Goal: Task Accomplishment & Management: Complete application form

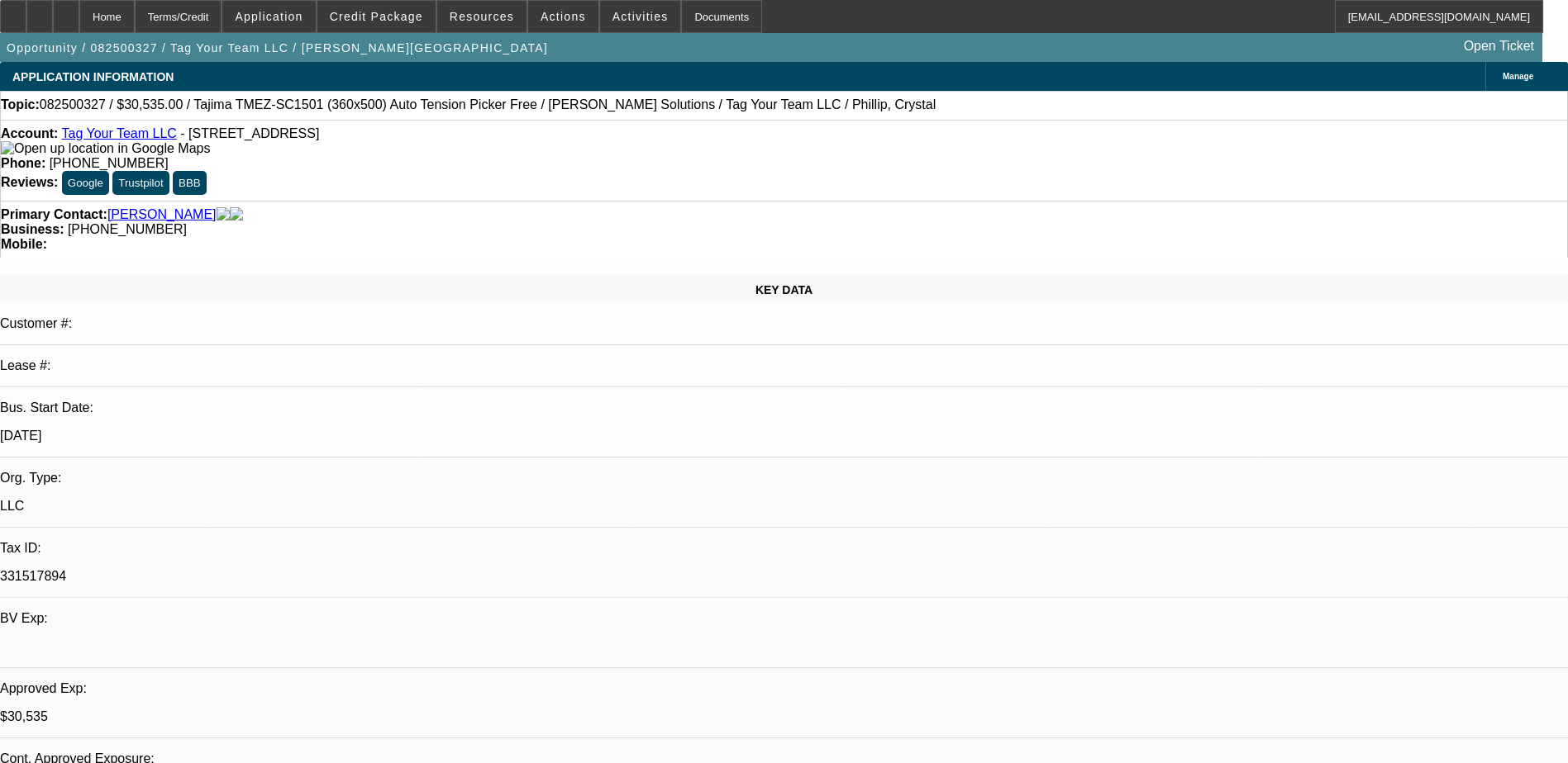
select select "0"
select select "2"
select select "0.1"
select select "0"
select select "2"
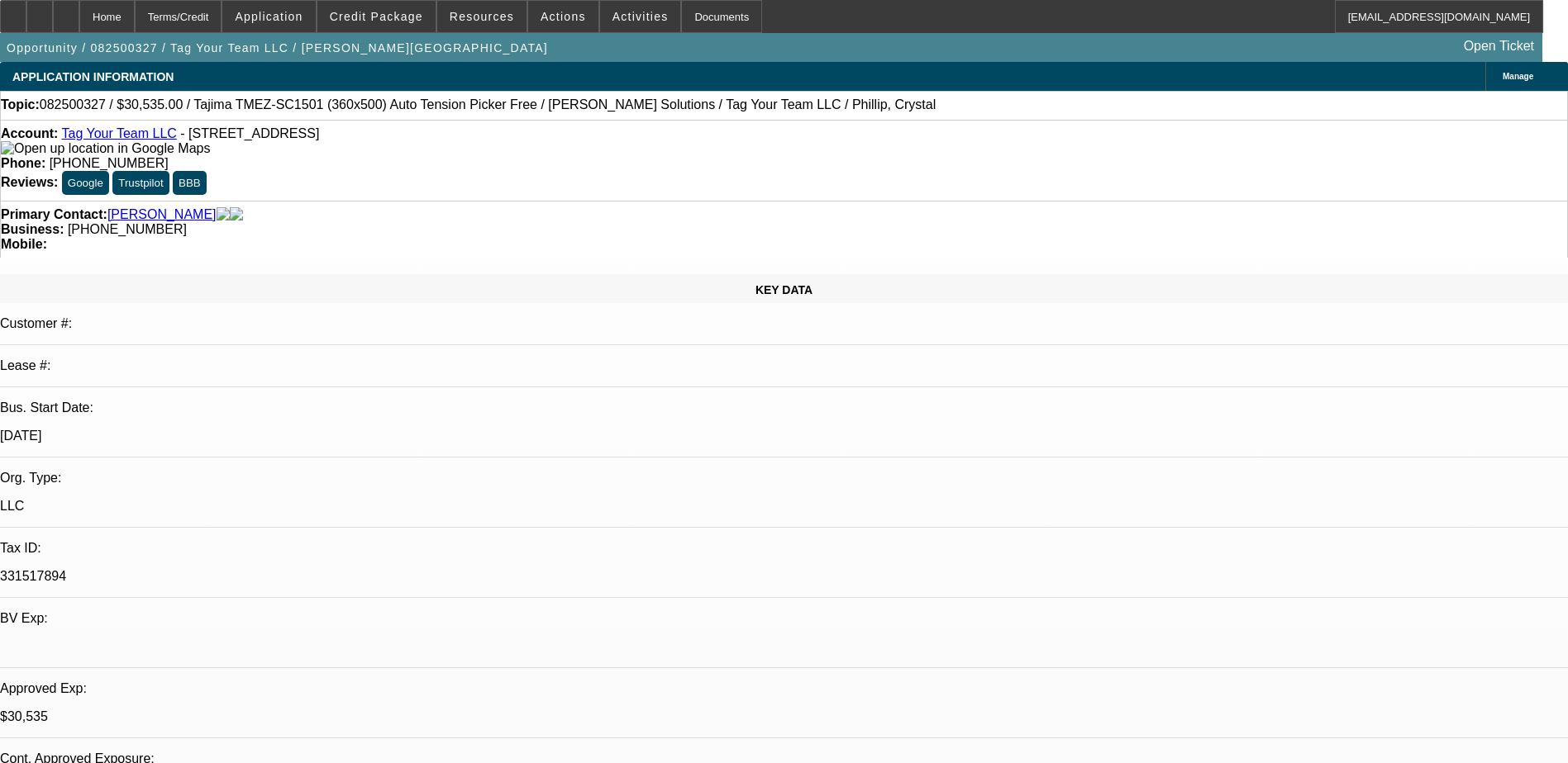
select select "0"
select select "2"
select select "0.1"
select select "0"
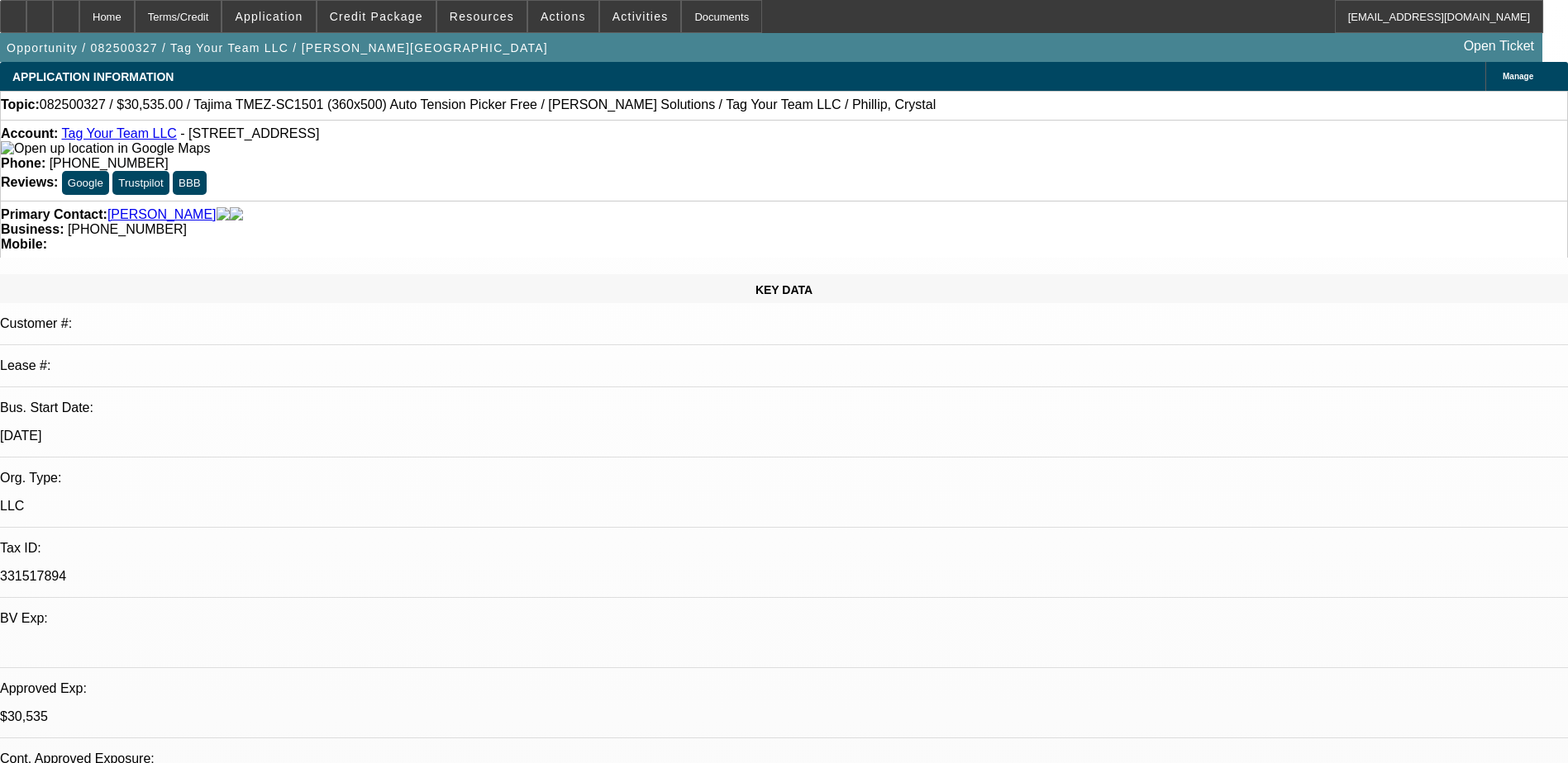
select select "2"
select select "0"
select select "1"
select select "2"
select select "4"
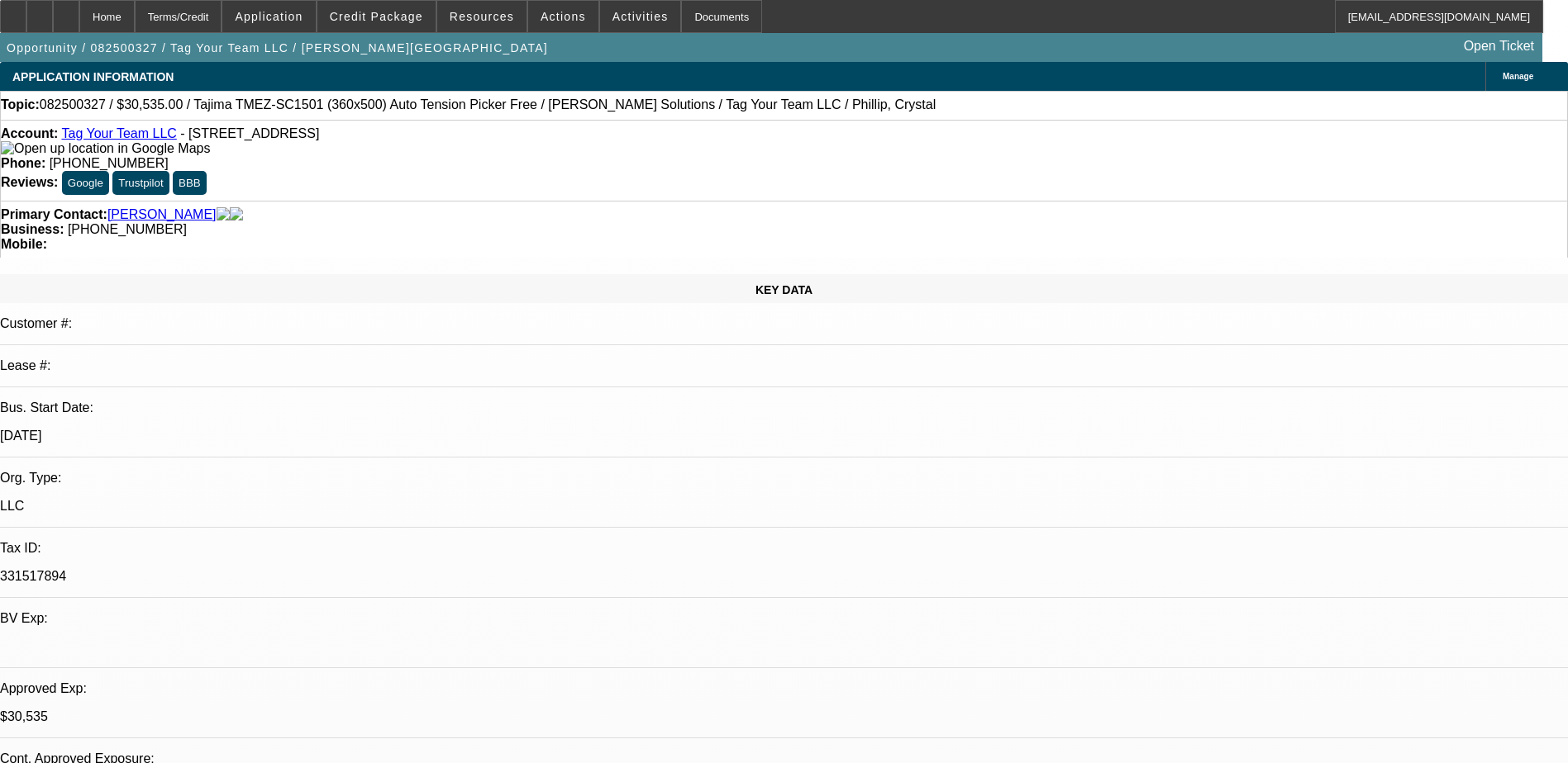
select select "1"
select select "2"
select select "6"
select select "1"
select select "2"
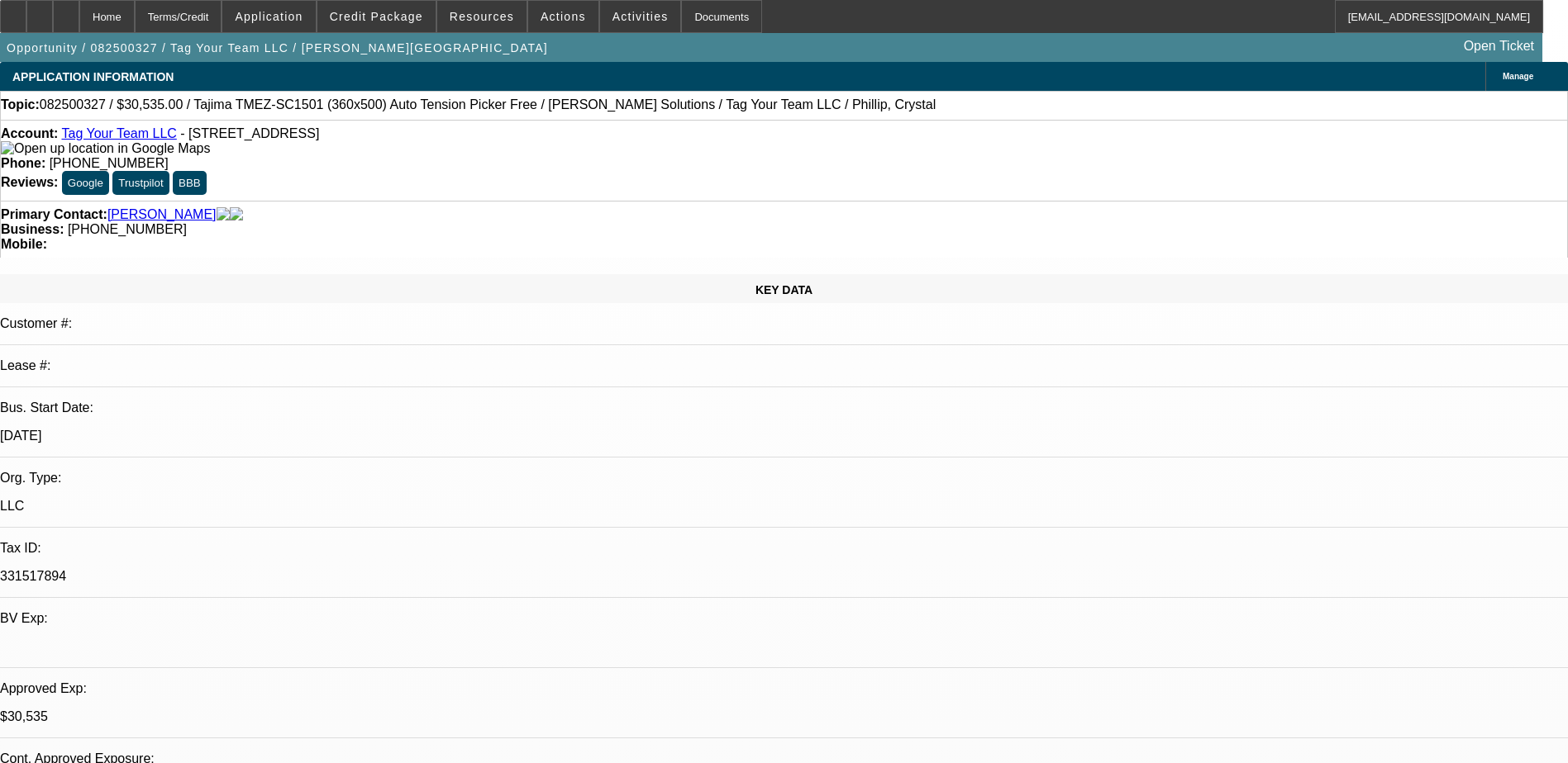
select select "4"
select select "1"
select select "2"
select select "6"
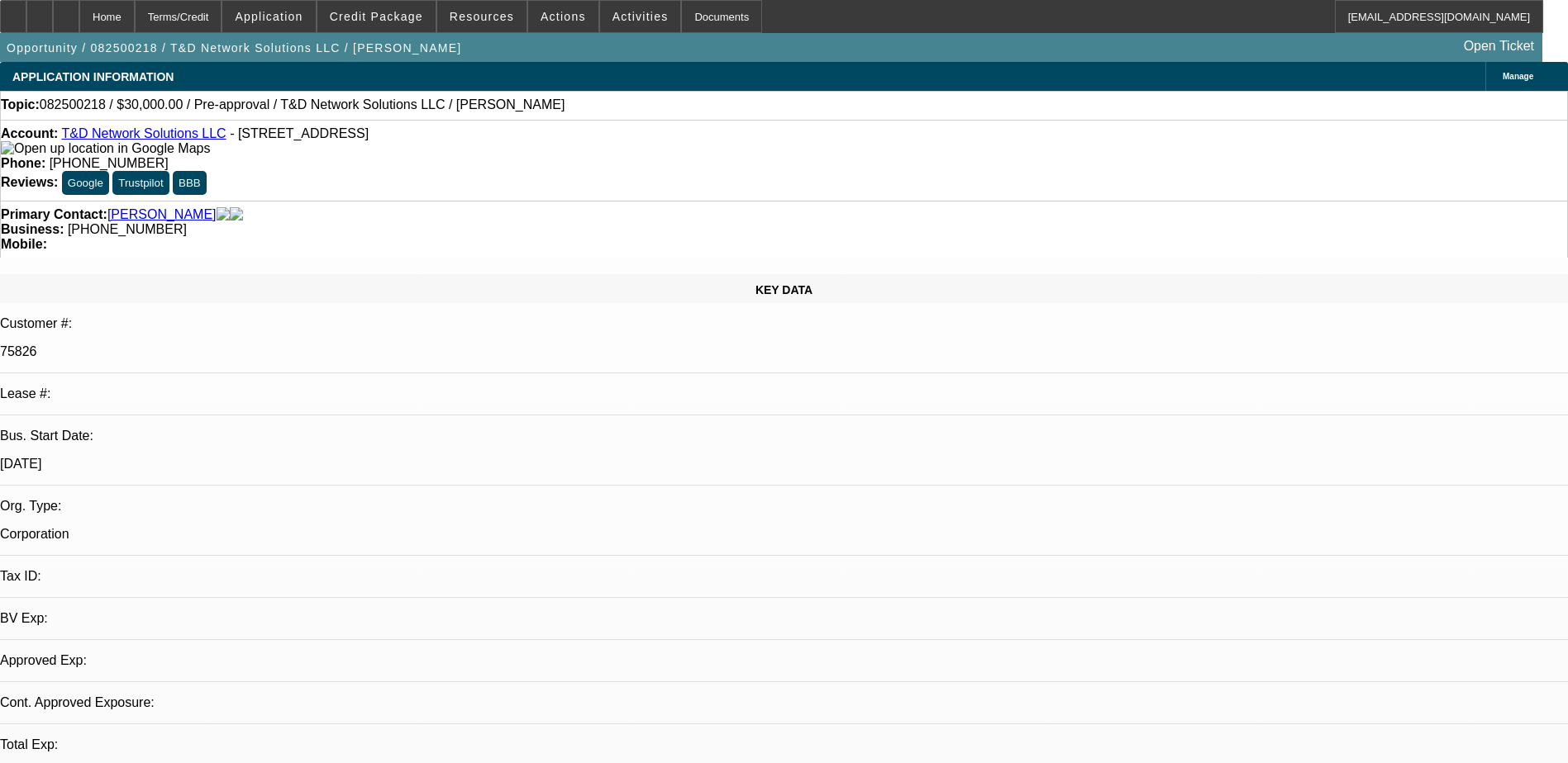
select select "0"
select select "2"
select select "0.1"
select select "4"
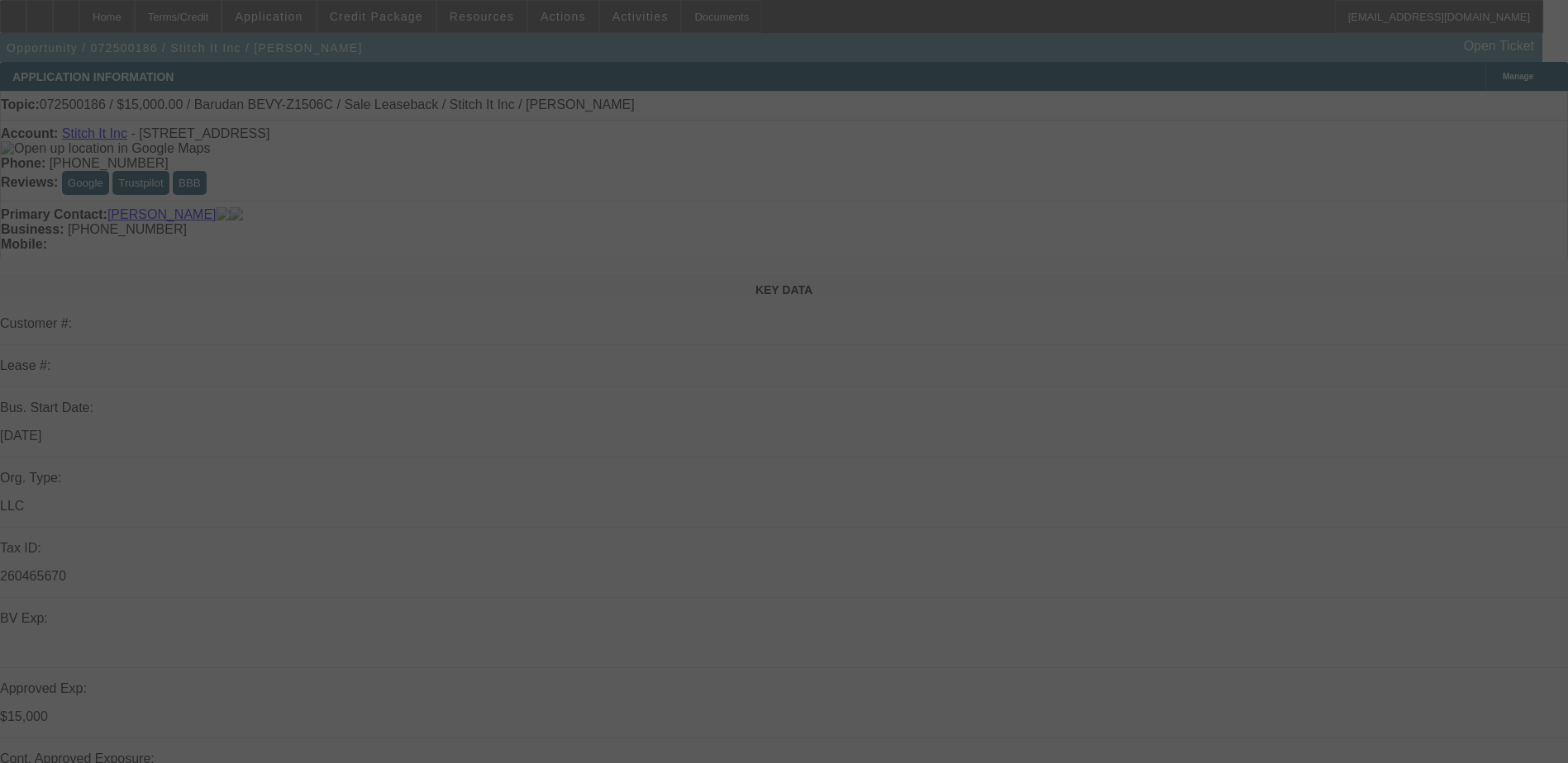
select select "0"
select select "2"
select select "0"
select select "6"
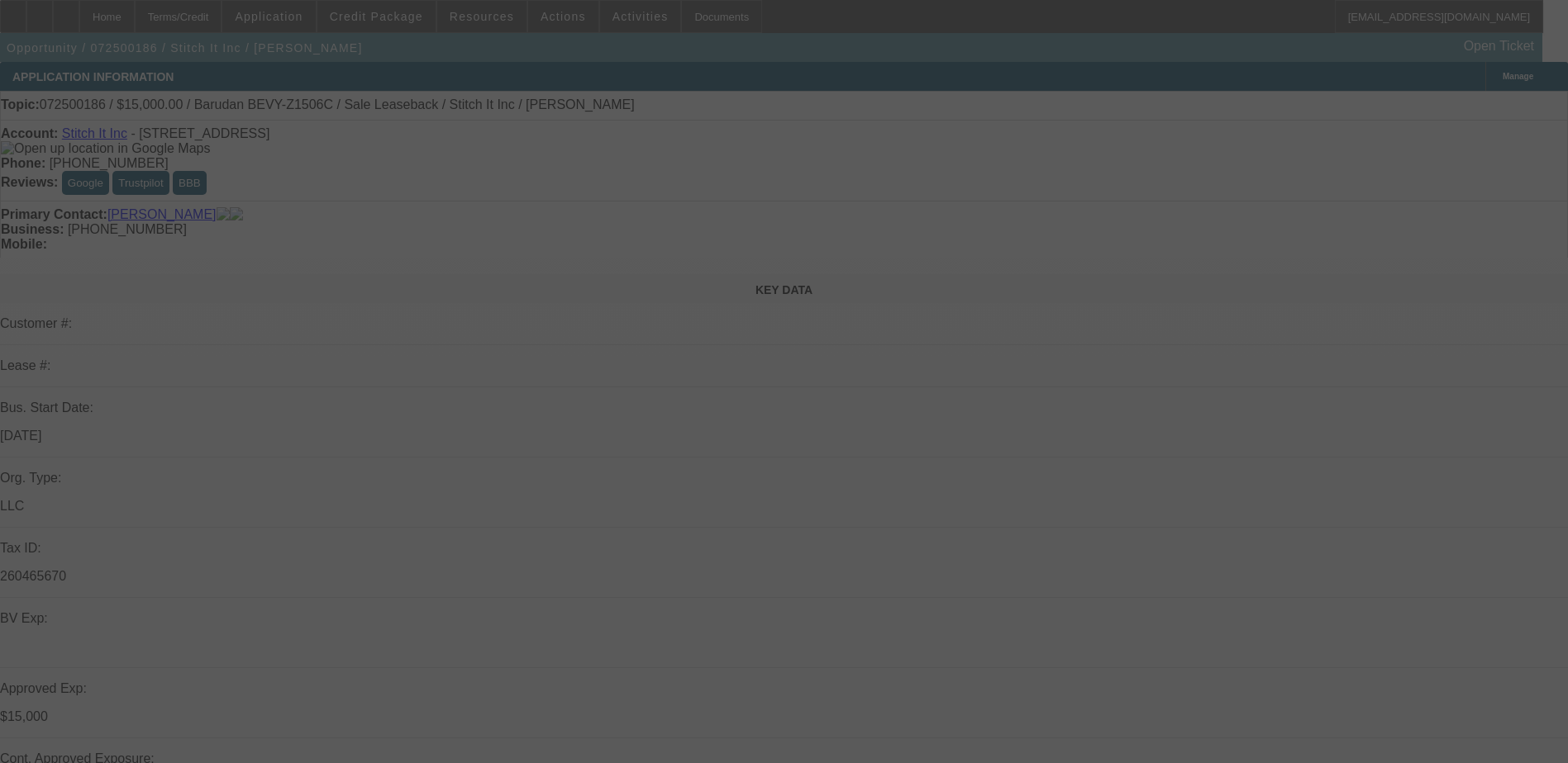
select select "0"
select select "2"
select select "0"
select select "6"
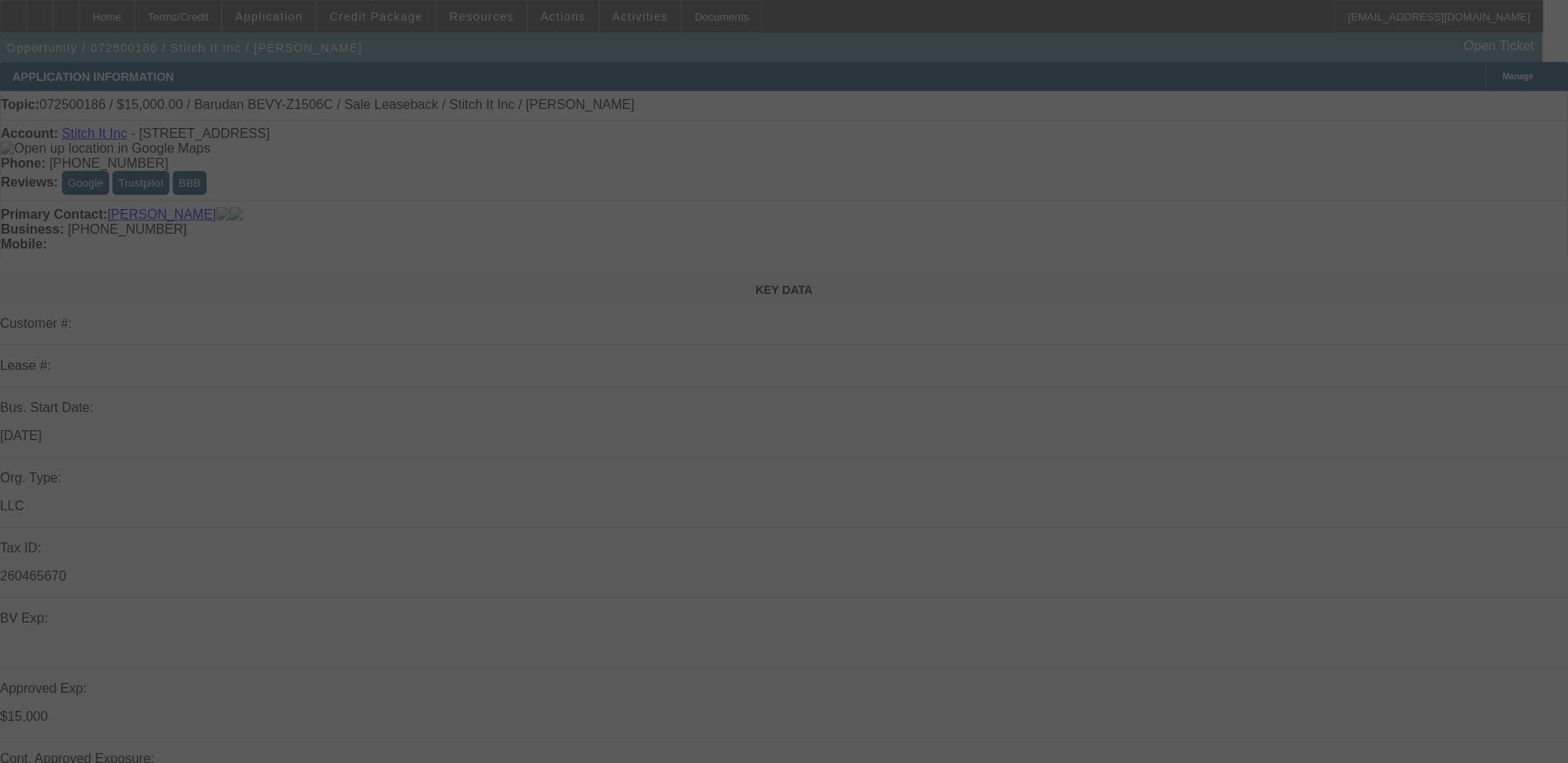
select select "0"
select select "2"
select select "0"
select select "6"
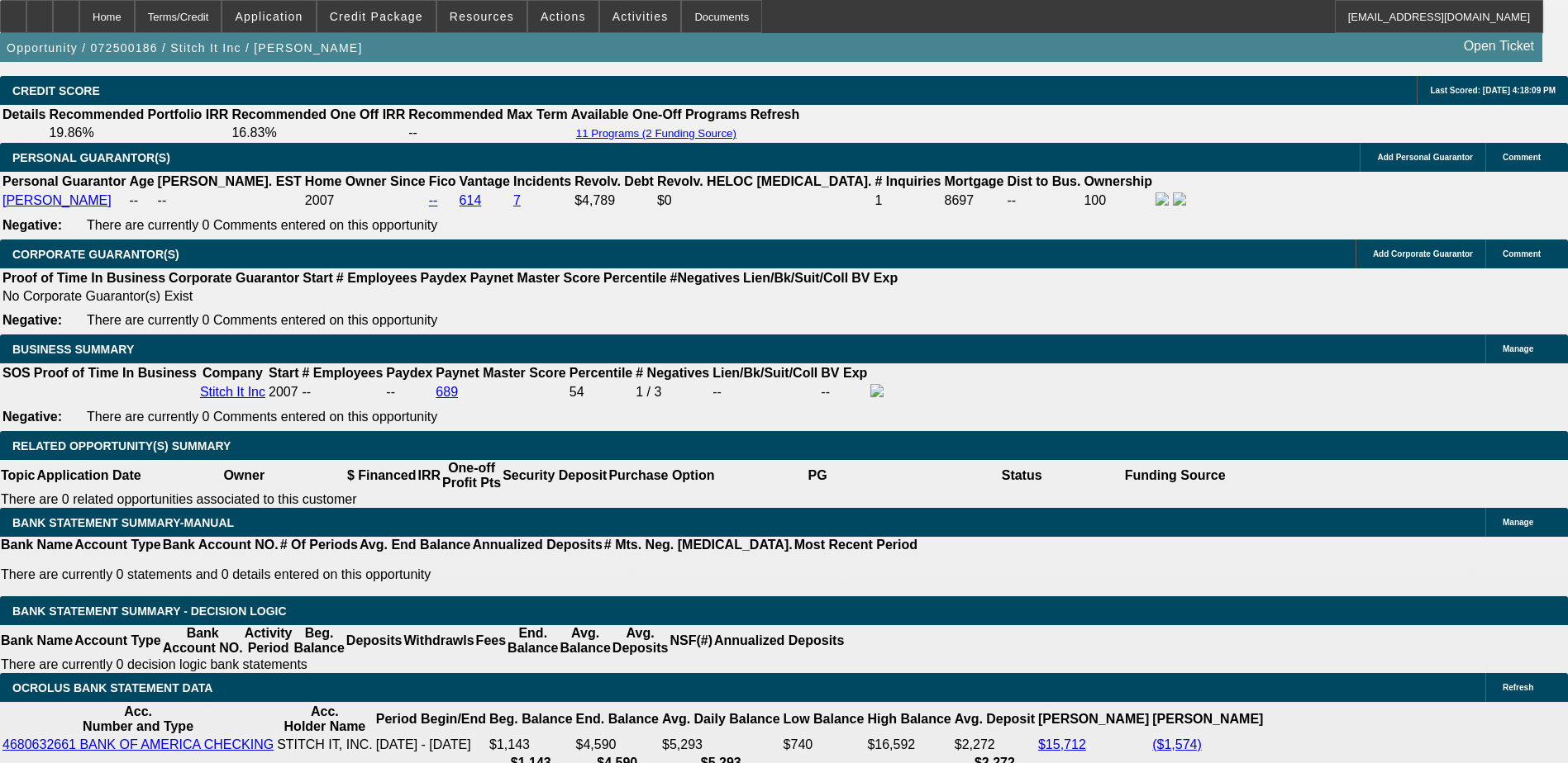
scroll to position [2731, 0]
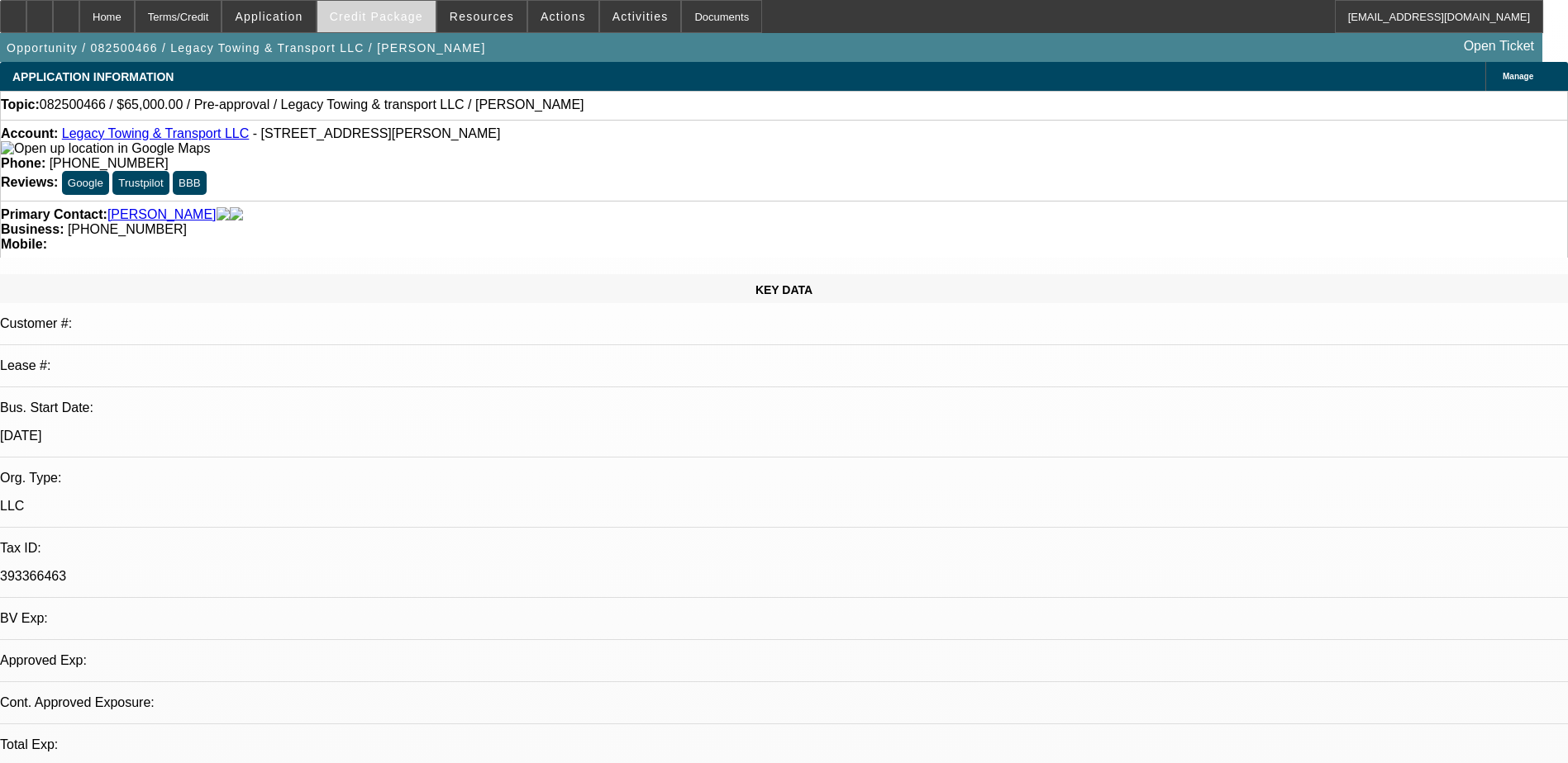
select select "0"
select select "2"
select select "0.1"
select select "4"
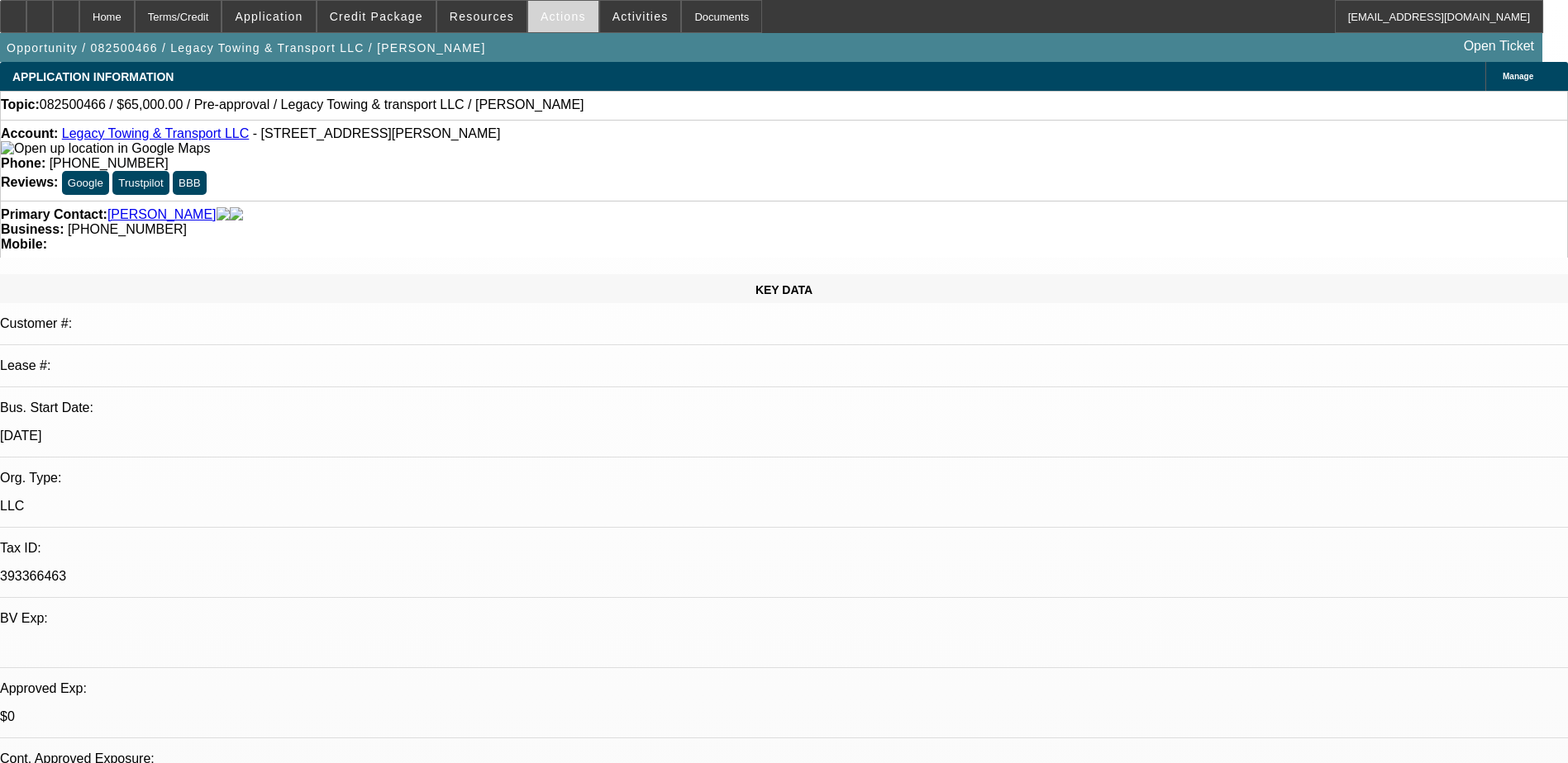
click at [550, 13] on span "Actions" at bounding box center [563, 17] width 45 height 13
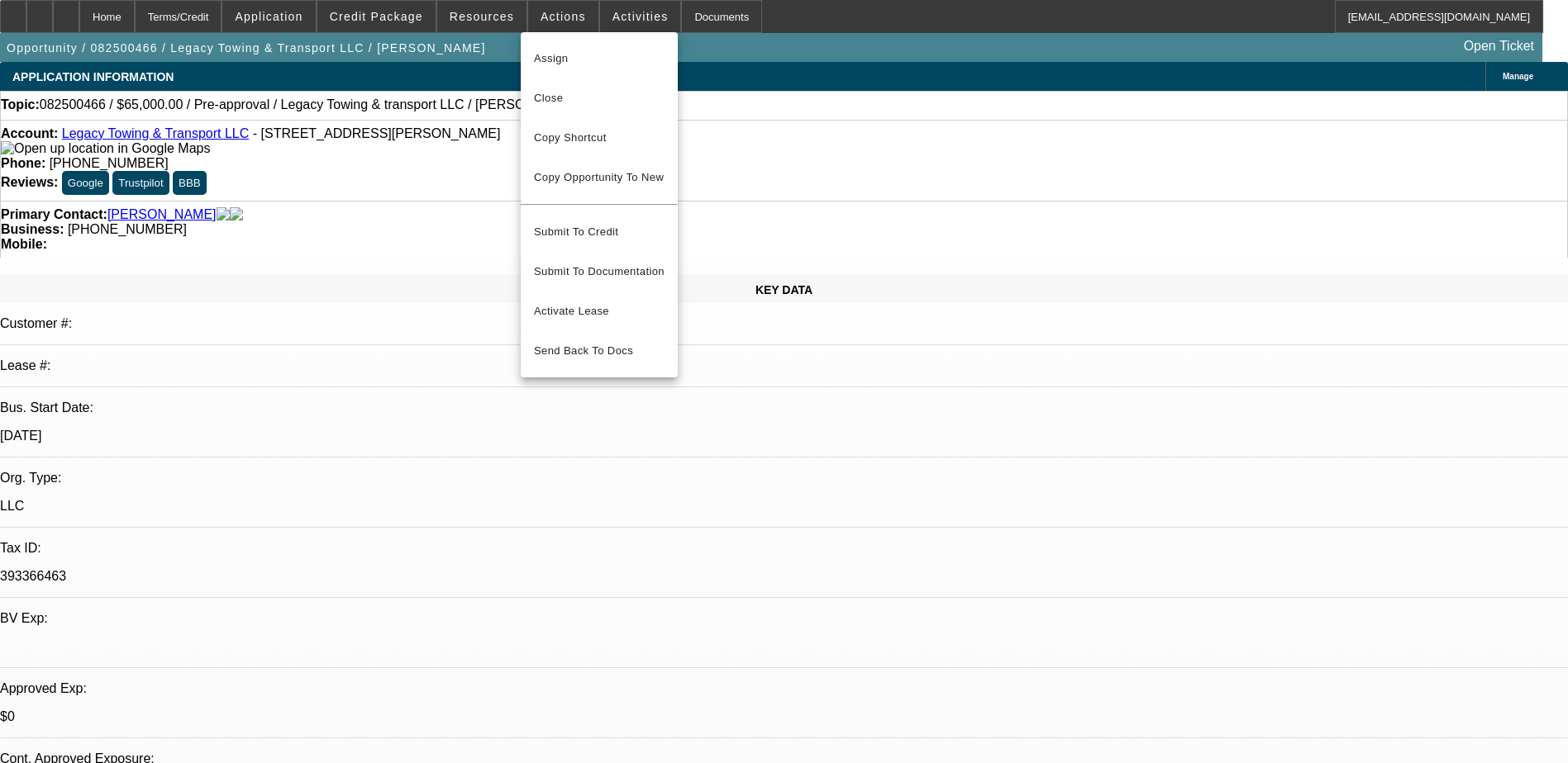
click at [609, 16] on div at bounding box center [784, 382] width 1568 height 763
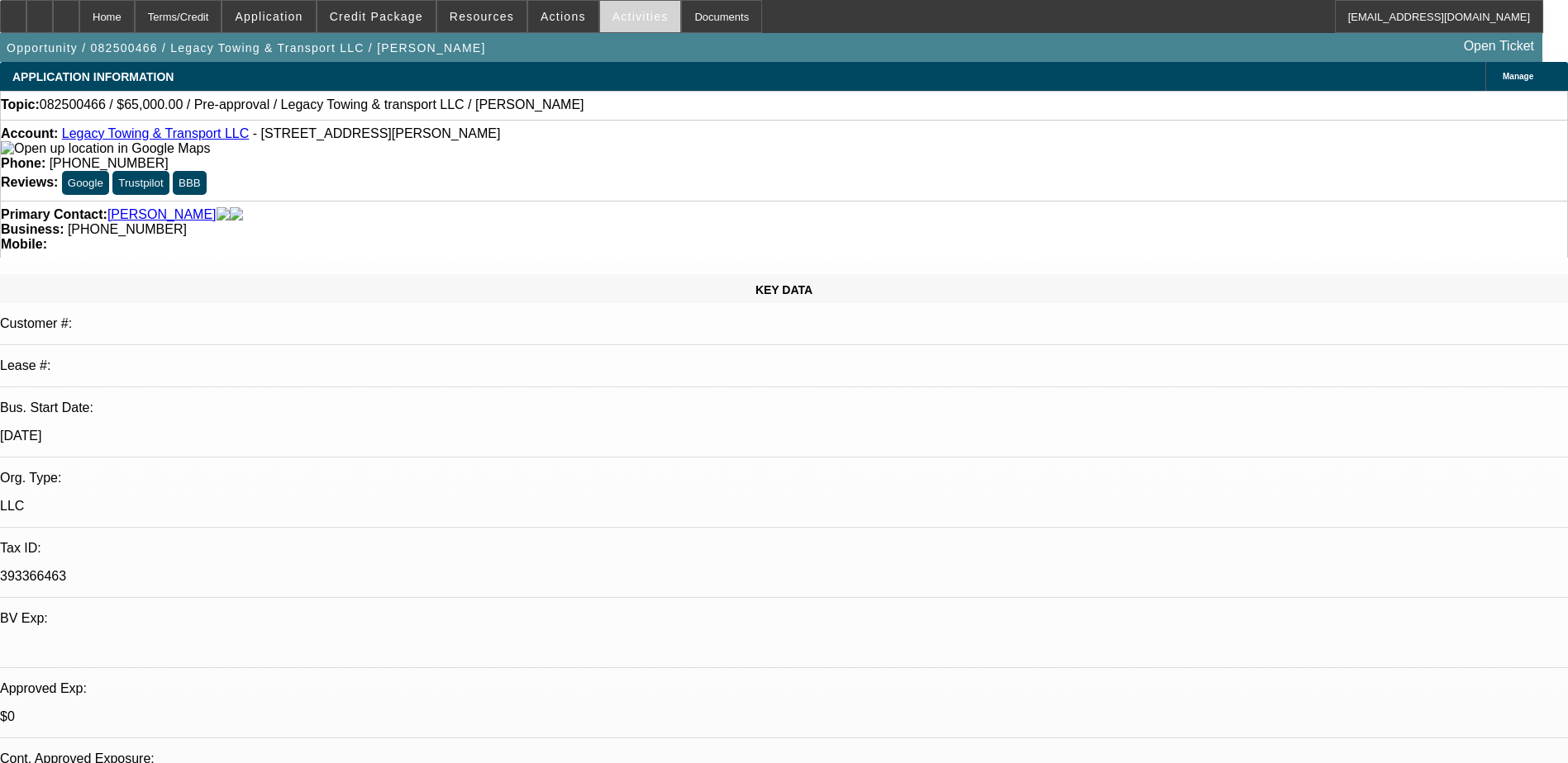
click at [613, 18] on span "Activities" at bounding box center [640, 17] width 56 height 13
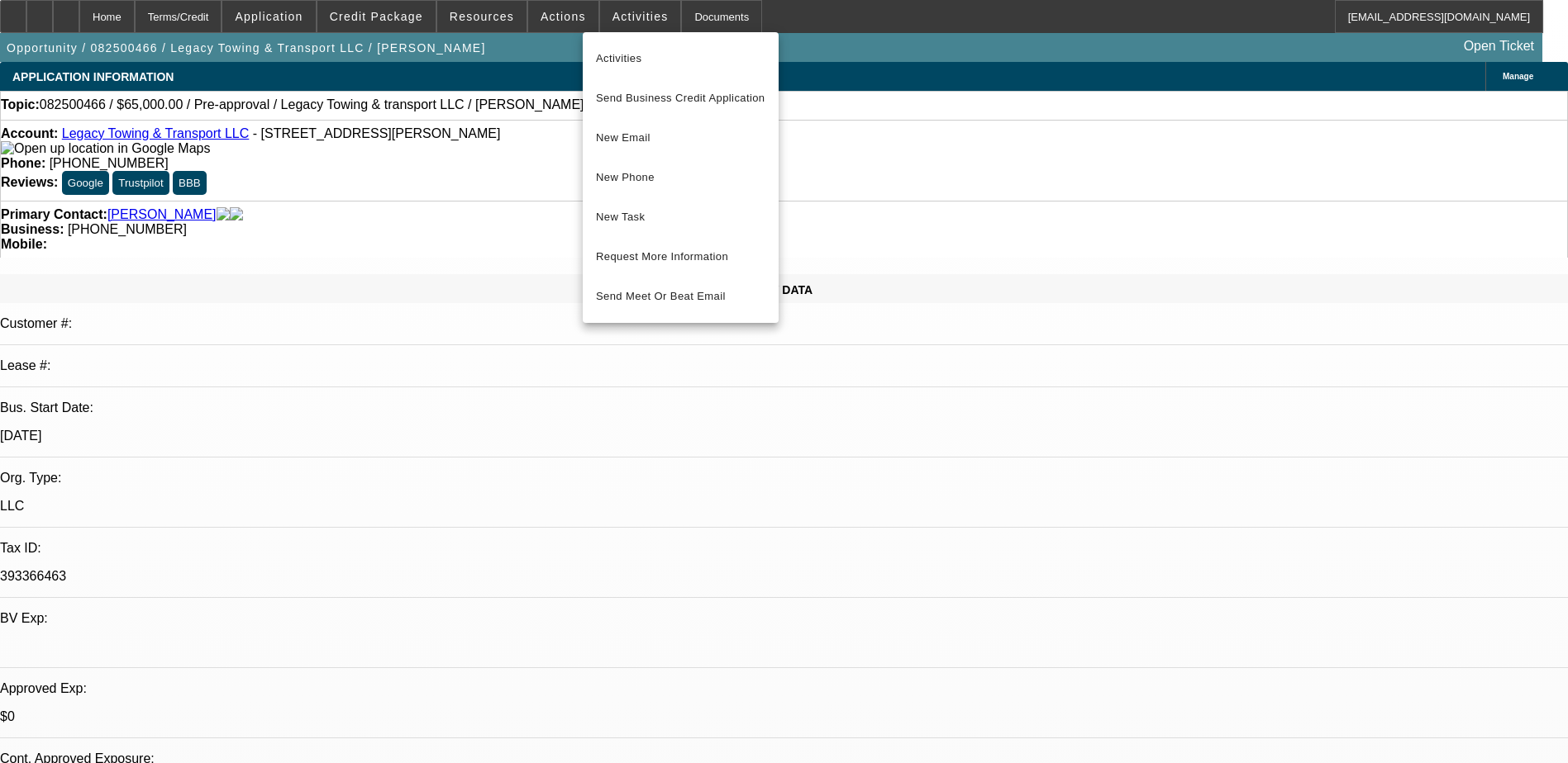
click at [562, 17] on div at bounding box center [784, 382] width 1568 height 763
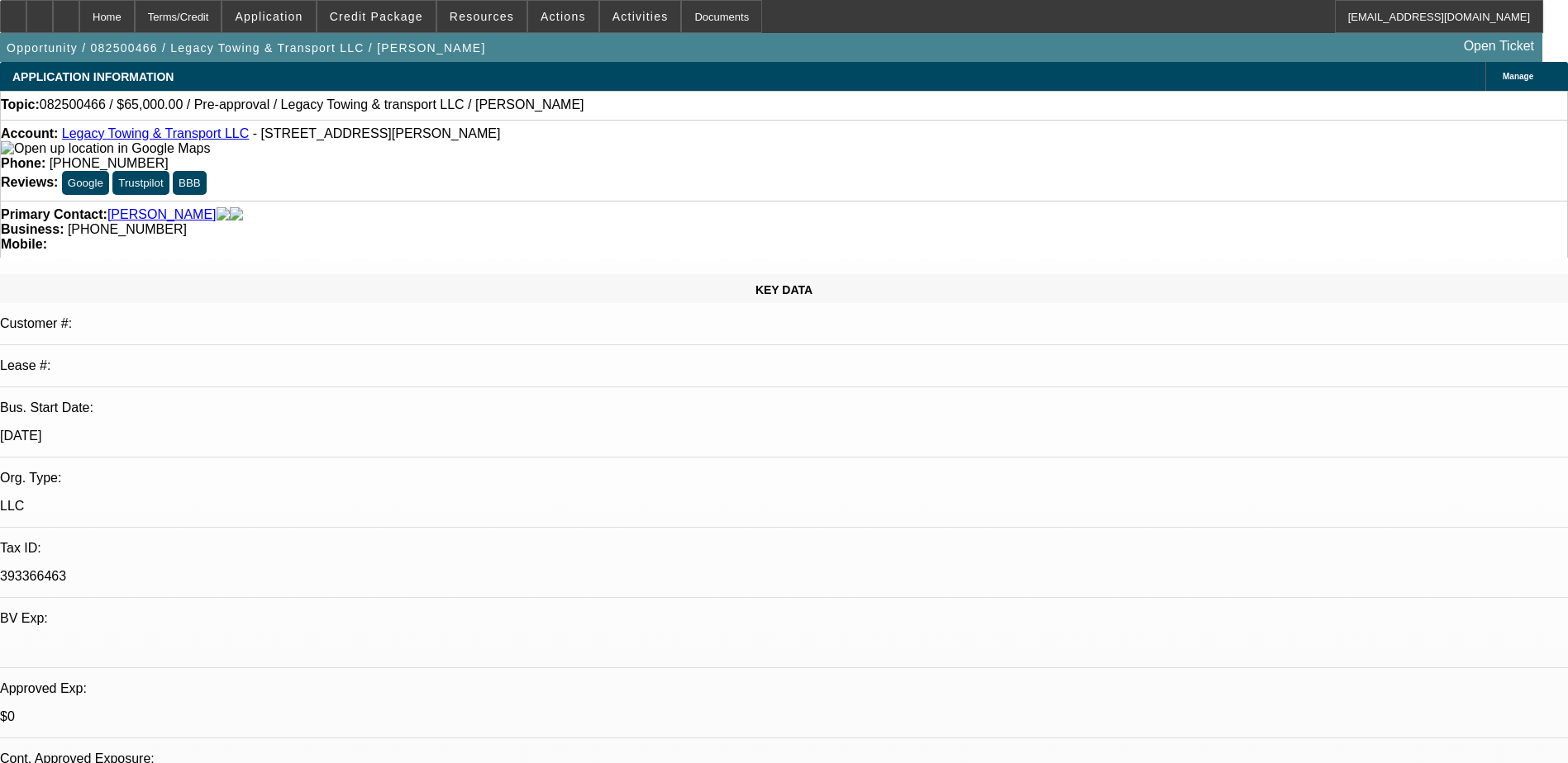
click at [562, 17] on span "Actions" at bounding box center [563, 17] width 45 height 13
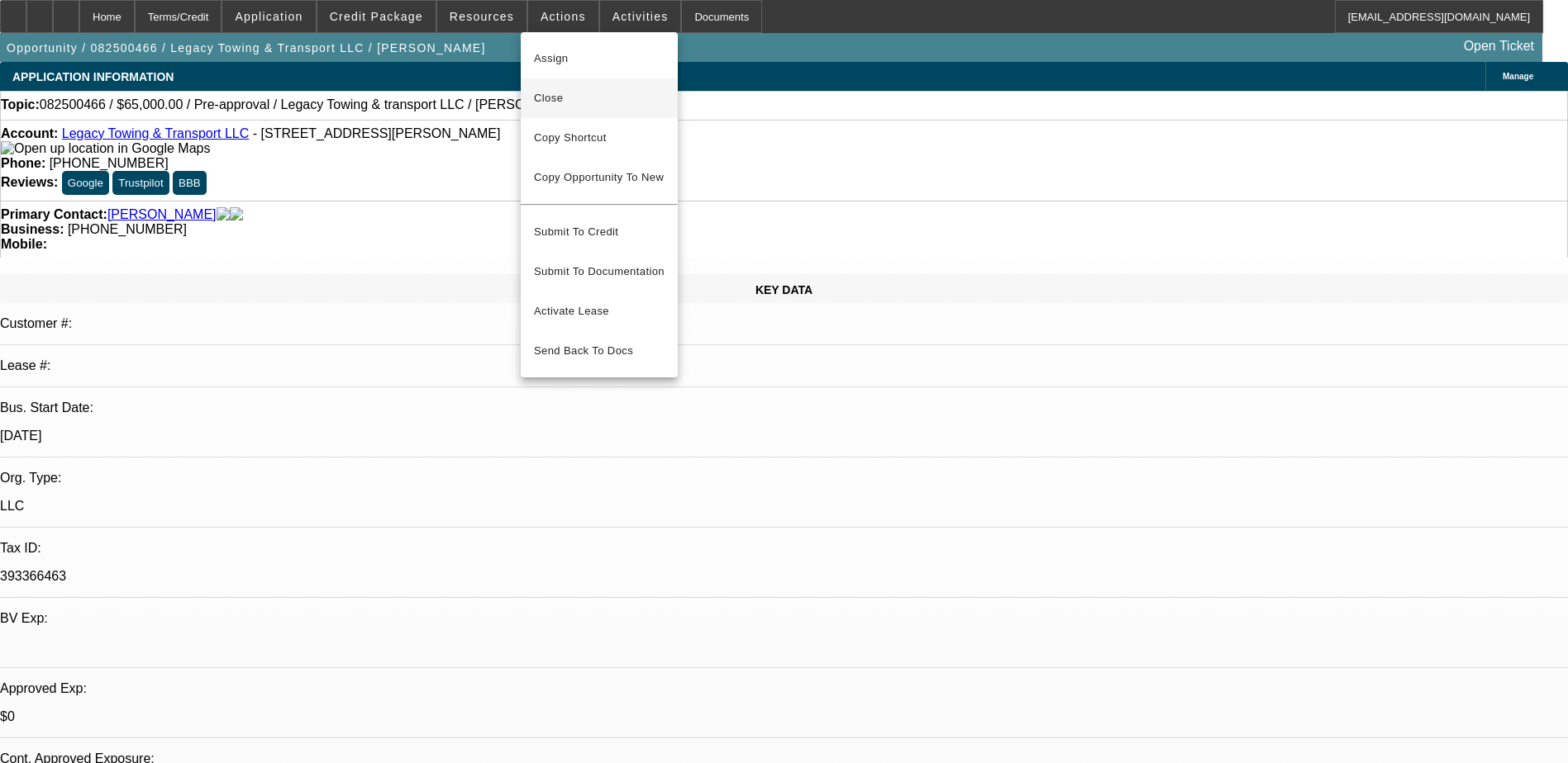
click at [597, 102] on span "Close" at bounding box center [599, 98] width 130 height 20
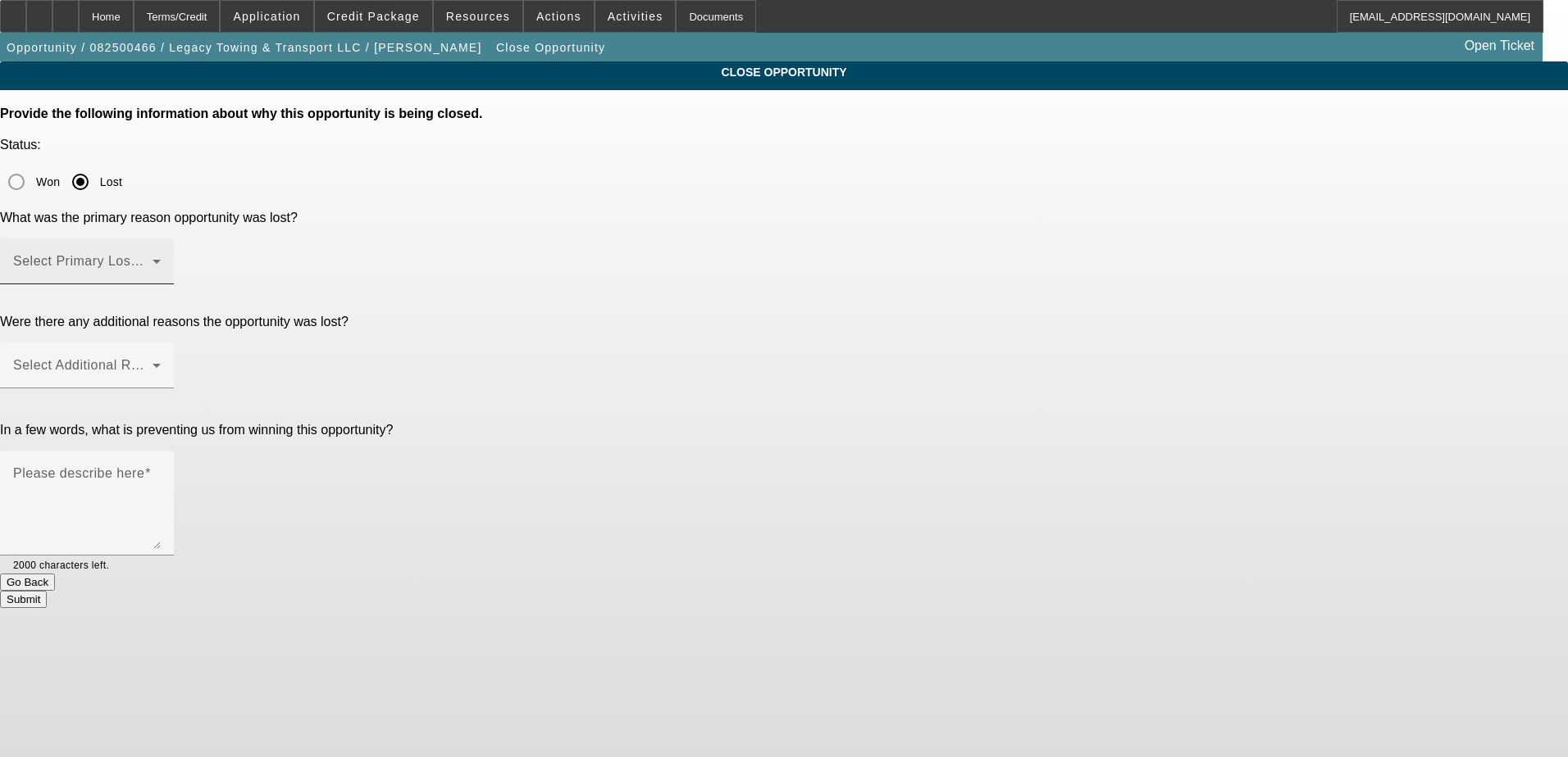
click at [153, 258] on span at bounding box center [83, 268] width 139 height 20
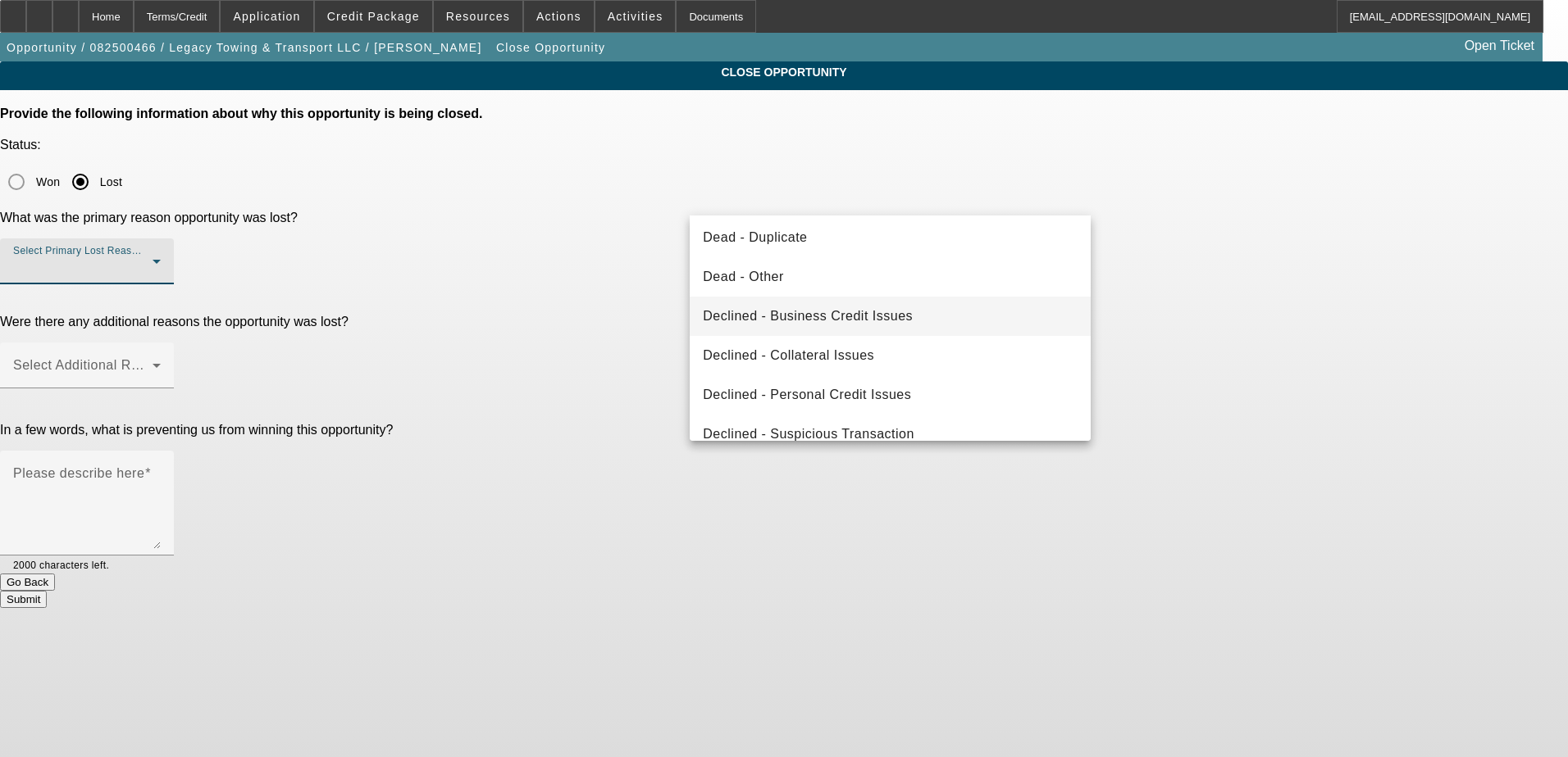
scroll to position [220, 0]
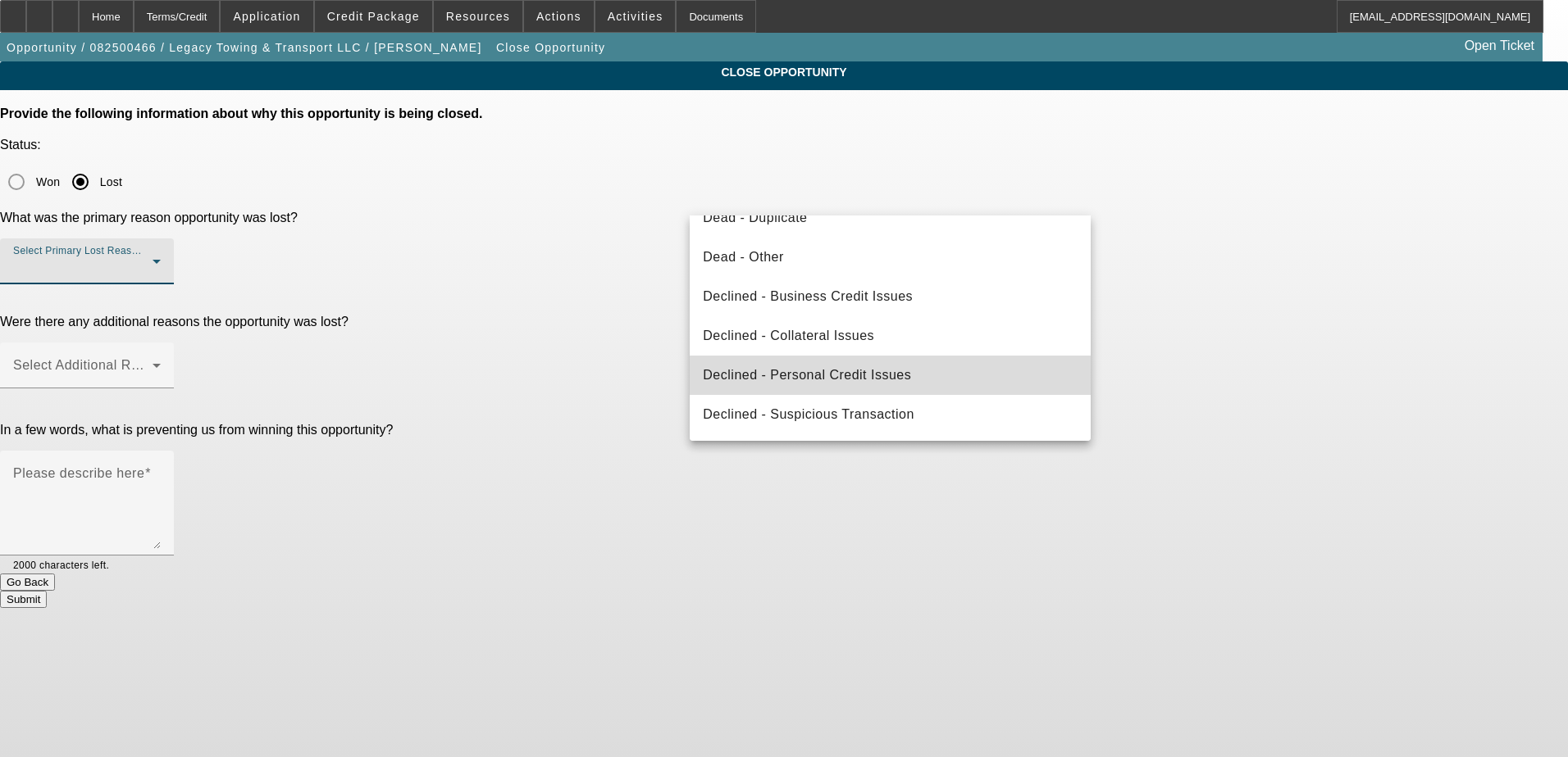
click at [909, 382] on mat-option "Declined - Personal Credit Issues" at bounding box center [890, 375] width 401 height 39
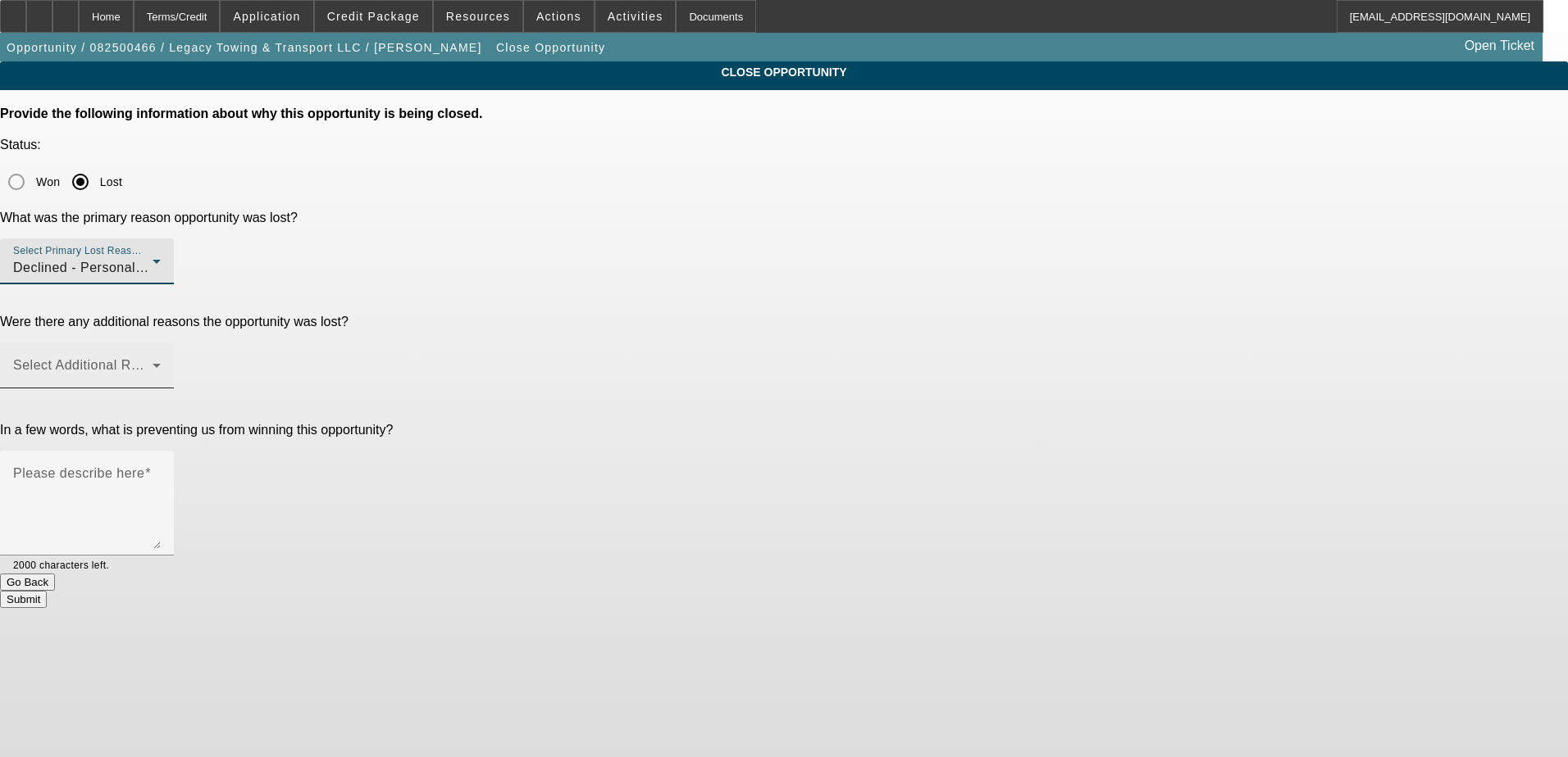
click at [161, 343] on div "Select Additional Reasons" at bounding box center [87, 365] width 148 height 46
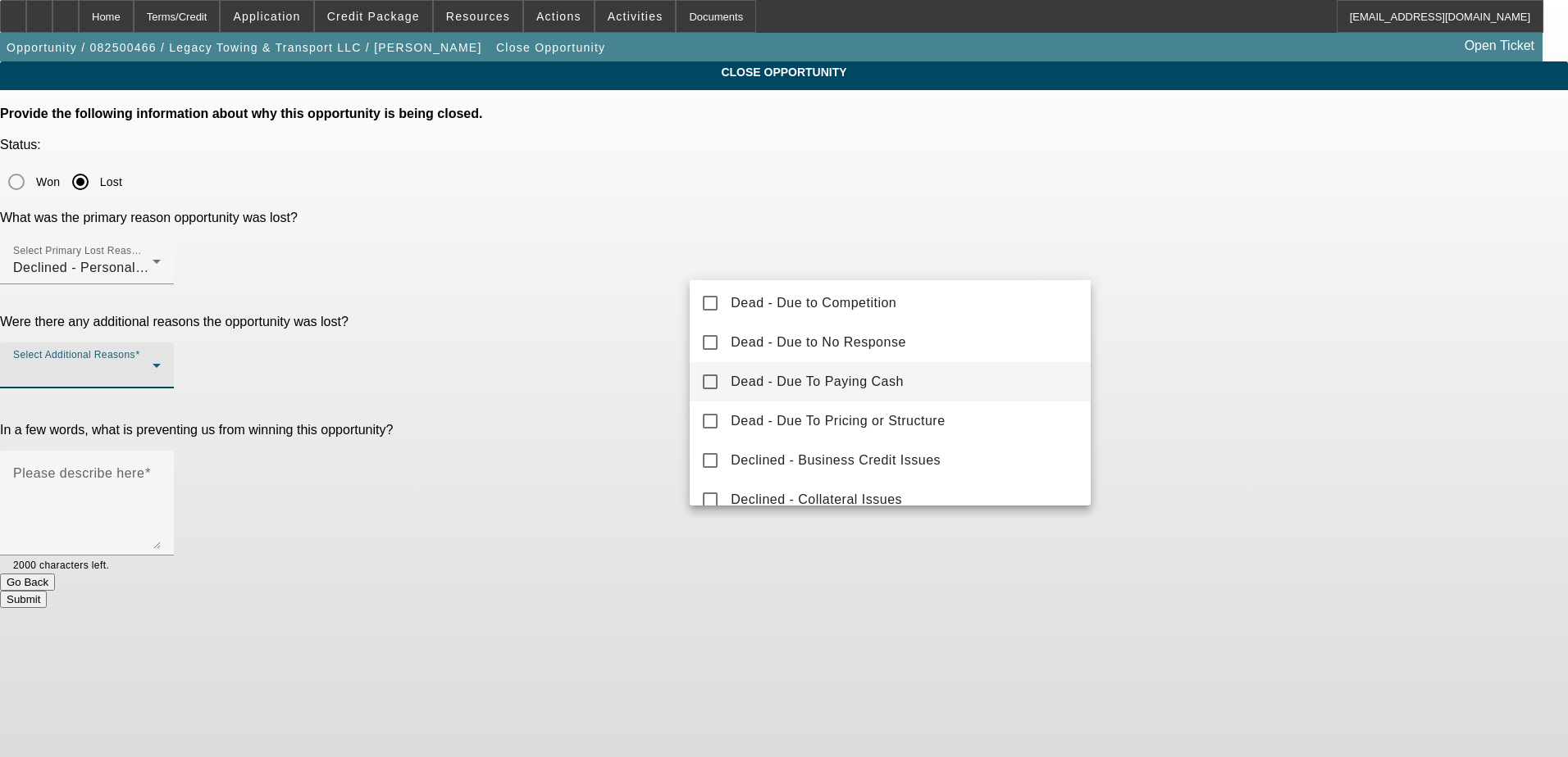
scroll to position [164, 0]
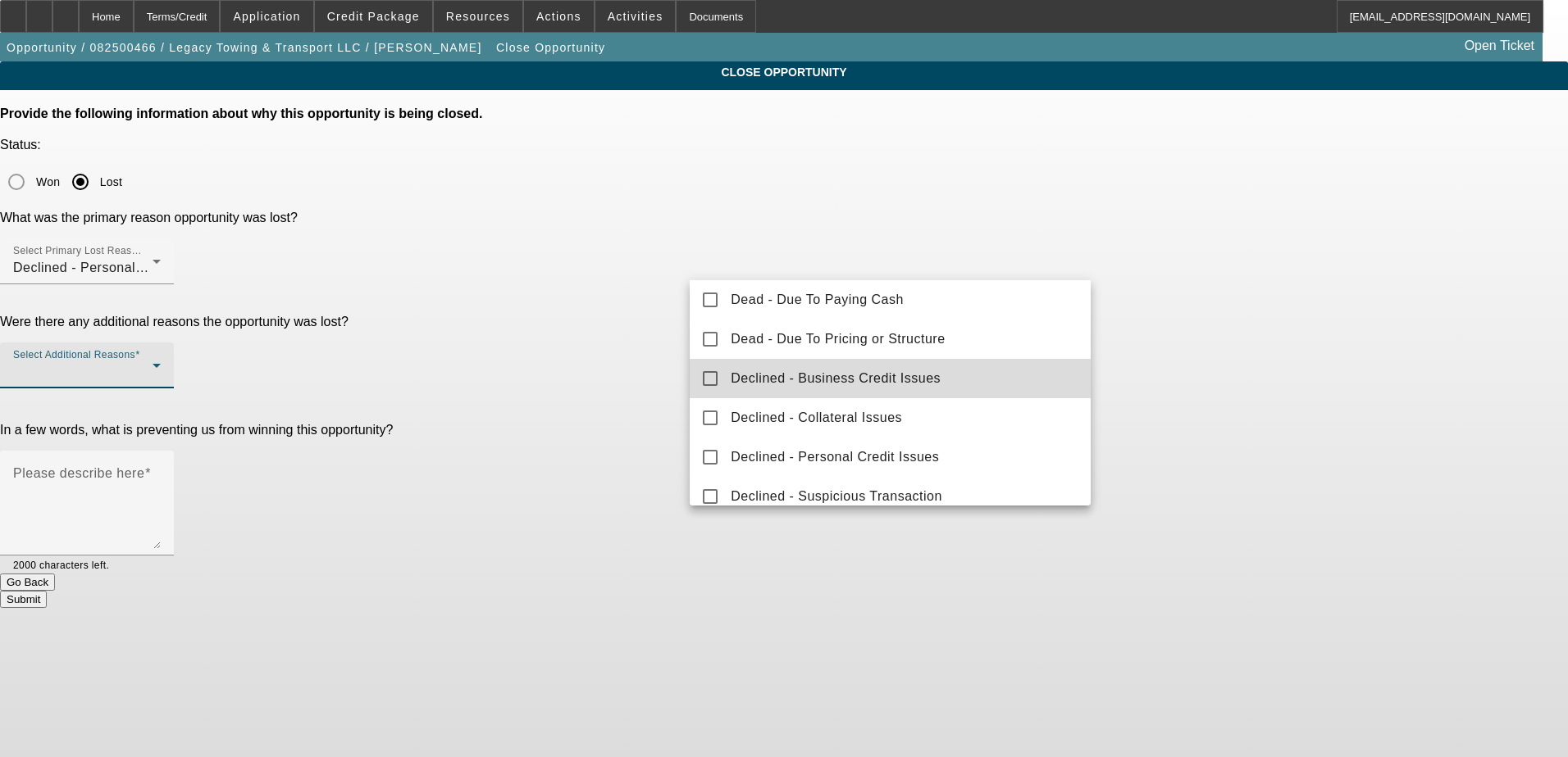
click at [927, 380] on span "Declined - Business Credit Issues" at bounding box center [836, 378] width 210 height 20
click at [513, 334] on div at bounding box center [784, 378] width 1568 height 757
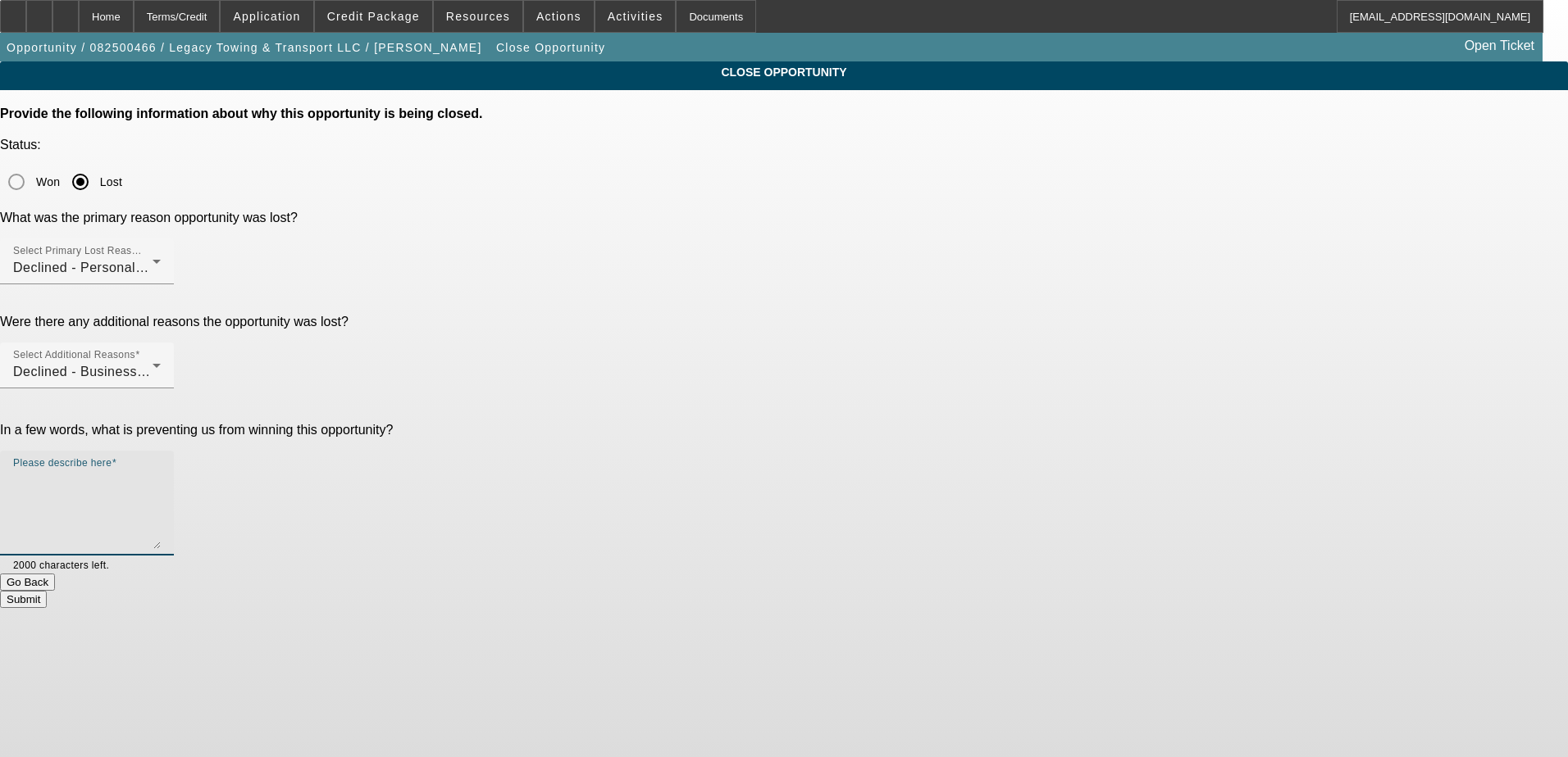
click at [161, 470] on textarea "Please describe here" at bounding box center [87, 509] width 148 height 78
type textarea "Start up, no biz credit and really bad personal credit"
click at [47, 591] on button "Submit" at bounding box center [23, 599] width 47 height 18
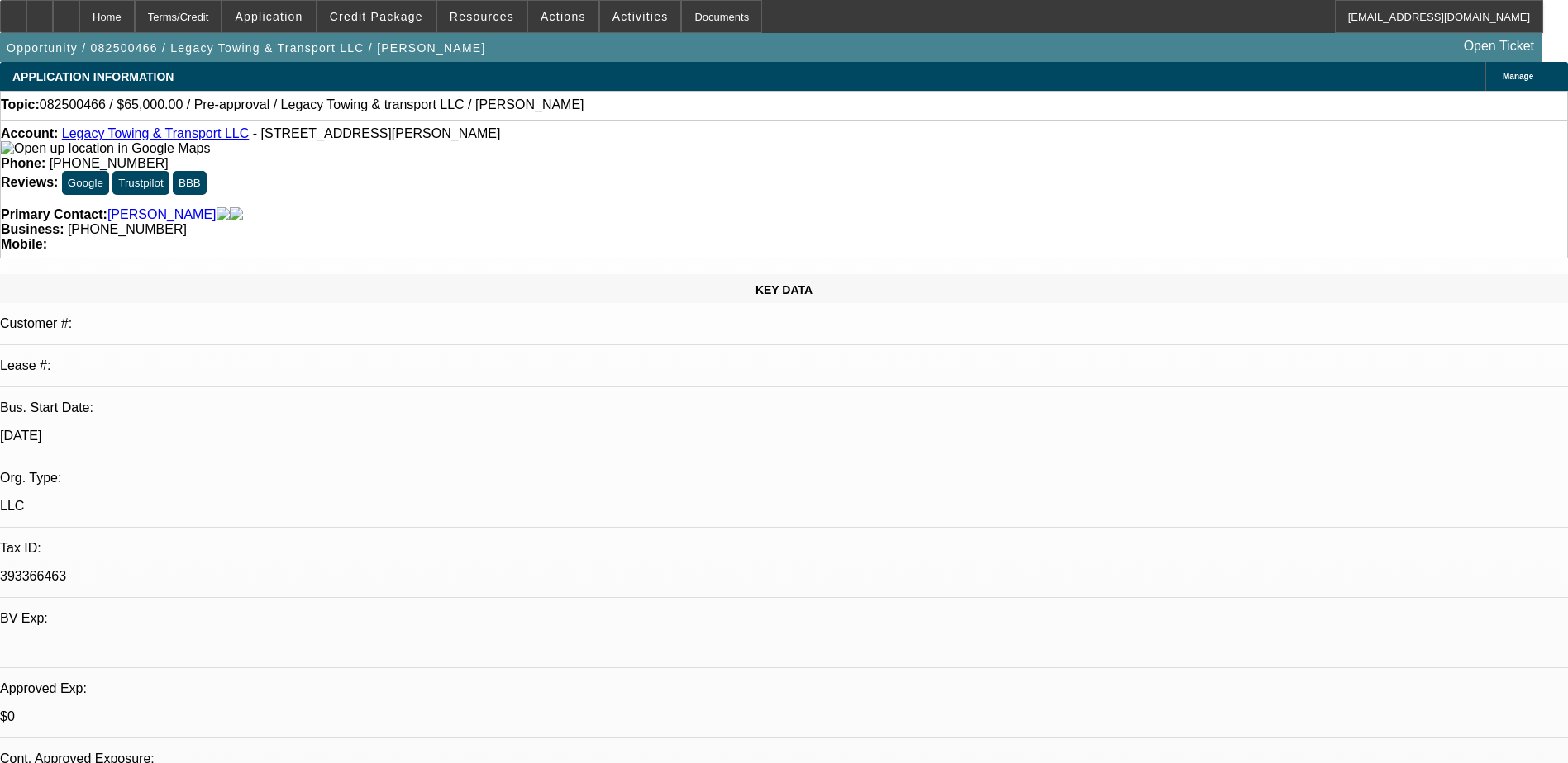
select select "0"
select select "2"
select select "0.1"
select select "1"
select select "2"
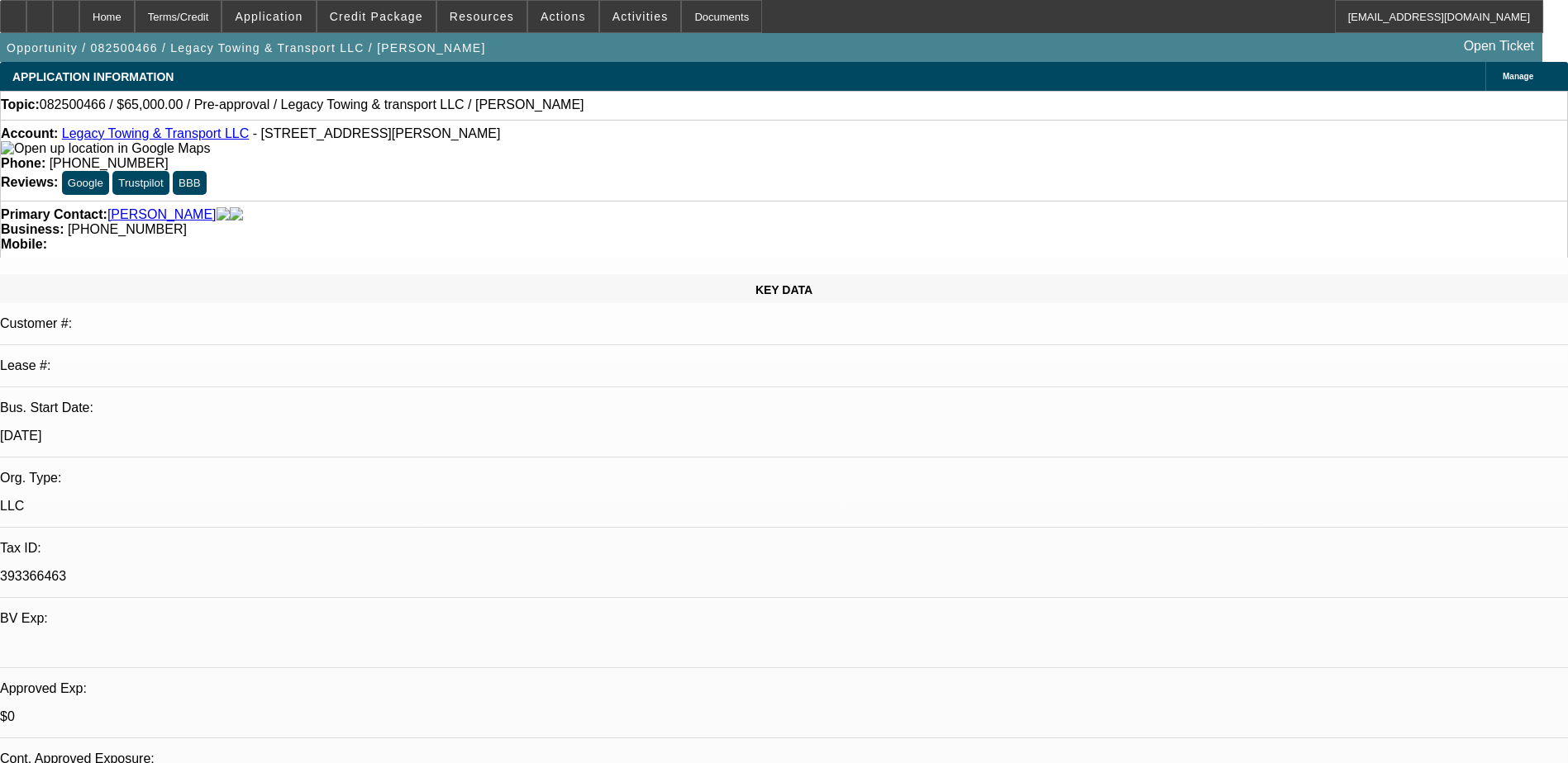
select select "4"
